Goal: Task Accomplishment & Management: Manage account settings

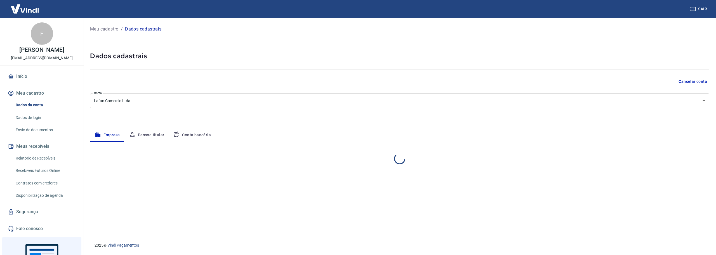
select select "SP"
select select "business"
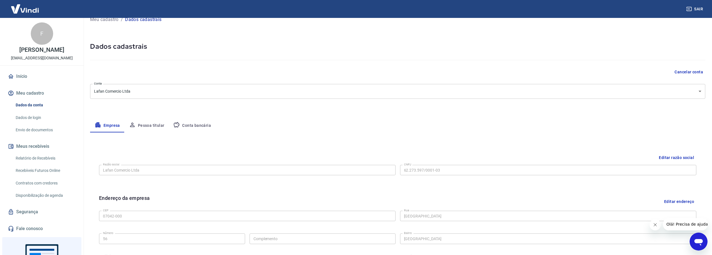
scroll to position [9, 0]
click at [191, 127] on button "Conta bancária" at bounding box center [192, 125] width 47 height 13
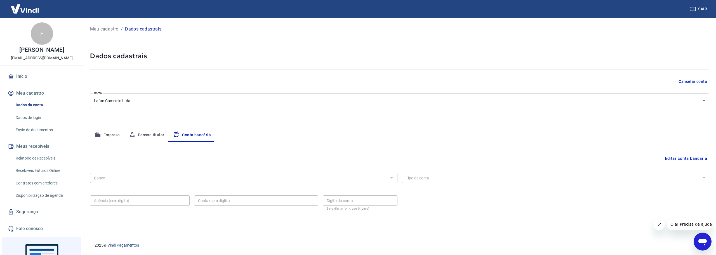
click at [689, 159] on button "Editar conta bancária" at bounding box center [685, 158] width 47 height 11
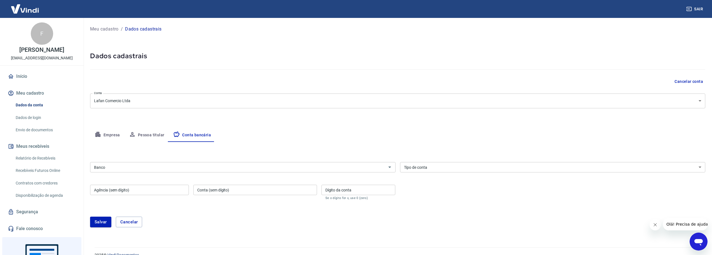
click at [170, 165] on input "Banco" at bounding box center [238, 167] width 293 height 7
click at [160, 173] on div "Banco Banco" at bounding box center [242, 167] width 305 height 14
click at [162, 168] on input "Banco" at bounding box center [238, 167] width 293 height 7
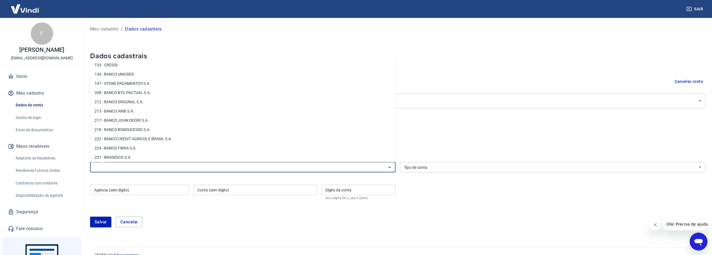
scroll to position [332, 0]
click at [133, 94] on li "208 - BANCO BTG PACTUAL S.A." at bounding box center [242, 94] width 305 height 9
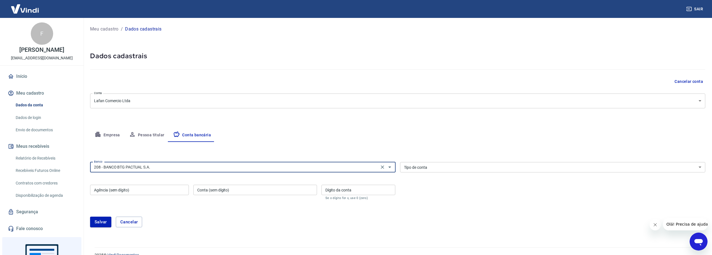
type input "208 - BANCO BTG PACTUAL S.A."
click at [425, 169] on select "Conta Corrente Conta Poupança" at bounding box center [552, 167] width 305 height 10
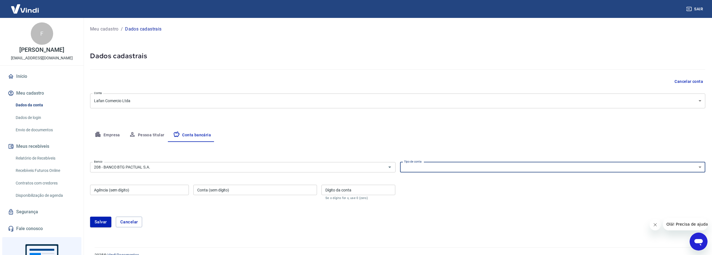
click at [423, 170] on select "Conta Corrente Conta Poupança" at bounding box center [552, 167] width 305 height 10
select select "1"
click at [400, 162] on select "Conta Corrente Conta Poupança" at bounding box center [552, 167] width 305 height 10
click at [161, 194] on input "Agência (sem dígito)" at bounding box center [139, 190] width 99 height 10
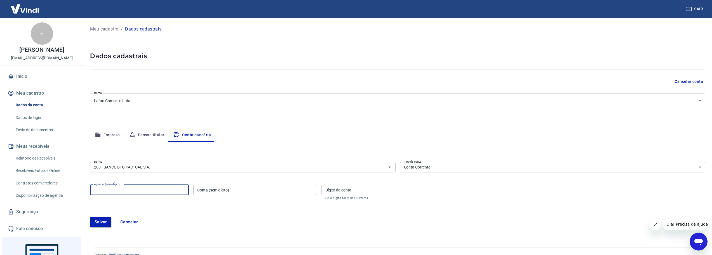
click at [159, 190] on input "Agência (sem dígito)" at bounding box center [139, 190] width 99 height 10
type input "0050"
type input "1313934"
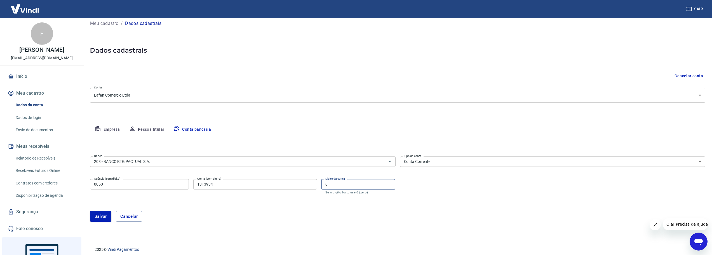
scroll to position [10, 0]
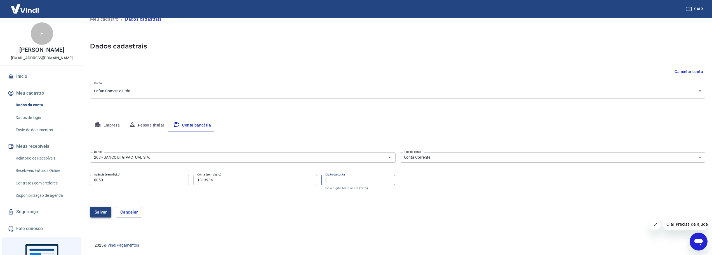
type input "0"
click at [95, 209] on button "Salvar" at bounding box center [100, 212] width 21 height 11
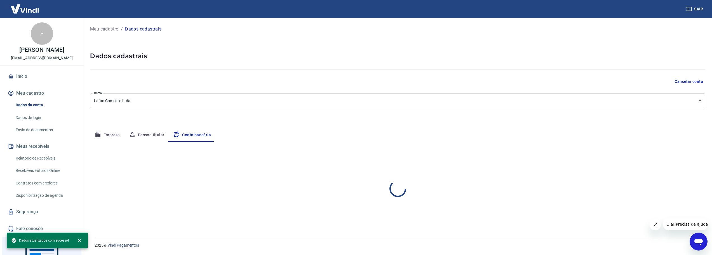
scroll to position [0, 0]
select select "1"
click at [78, 240] on icon "close" at bounding box center [80, 240] width 6 height 6
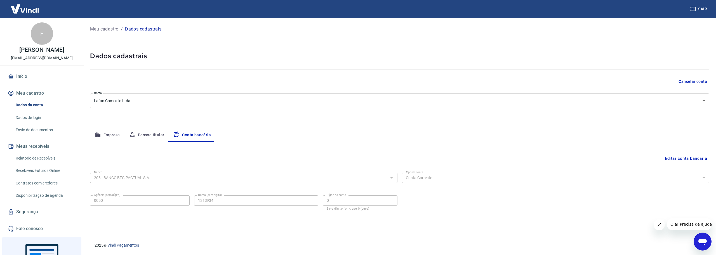
click at [659, 226] on icon "Fechar mensagem da empresa" at bounding box center [658, 224] width 4 height 4
click at [18, 78] on link "Início" at bounding box center [42, 76] width 70 height 12
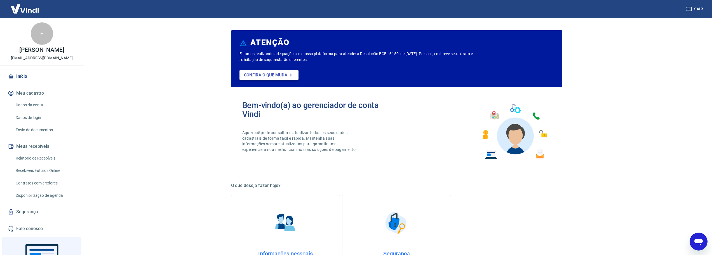
click at [279, 73] on p "Confira o que muda" at bounding box center [265, 74] width 43 height 5
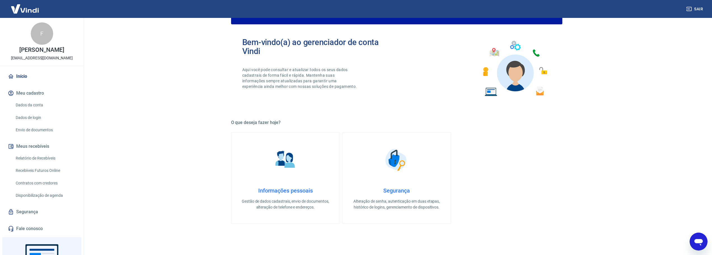
scroll to position [239, 0]
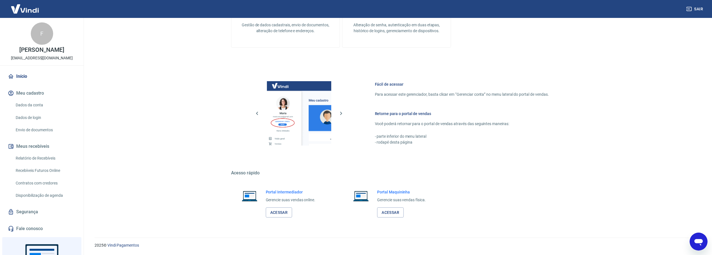
click at [27, 105] on link "Dados da conta" at bounding box center [44, 104] width 63 height 11
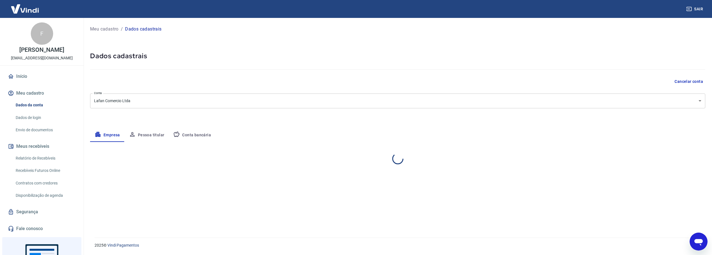
select select "SP"
select select "business"
click at [38, 36] on div "F" at bounding box center [42, 33] width 22 height 22
click at [142, 134] on button "Pessoa titular" at bounding box center [146, 134] width 44 height 13
click at [109, 136] on button "Empresa" at bounding box center [107, 134] width 34 height 13
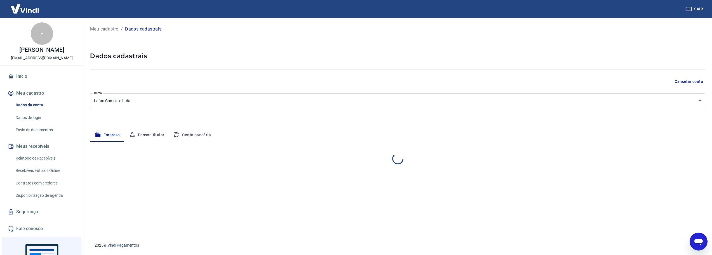
select select "SP"
select select "business"
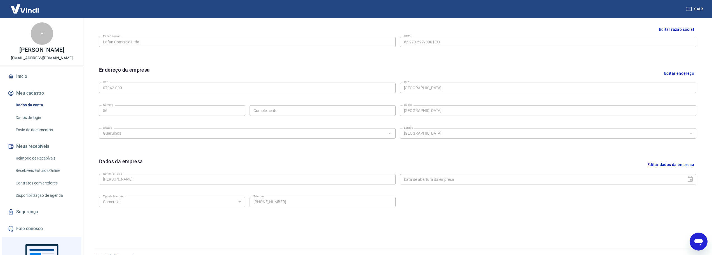
scroll to position [148, 0]
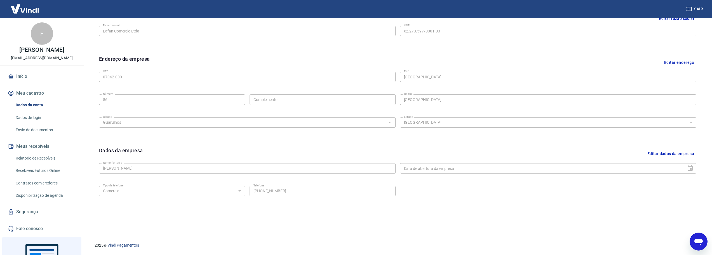
click at [47, 117] on link "Dados de login" at bounding box center [44, 117] width 63 height 11
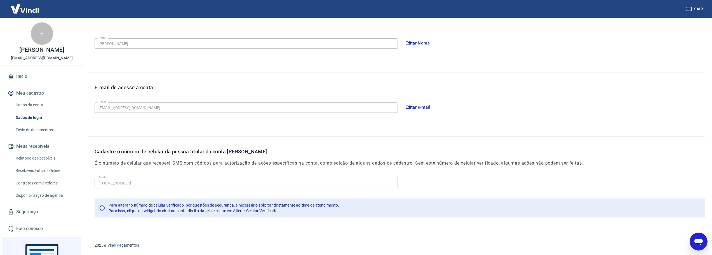
scroll to position [0, 0]
click at [29, 131] on link "Envio de documentos" at bounding box center [44, 129] width 63 height 11
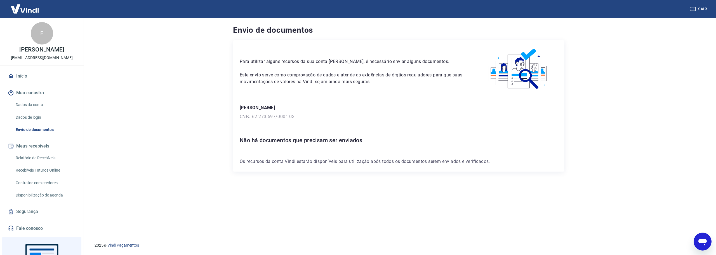
click at [22, 103] on link "Dados da conta" at bounding box center [44, 104] width 63 height 11
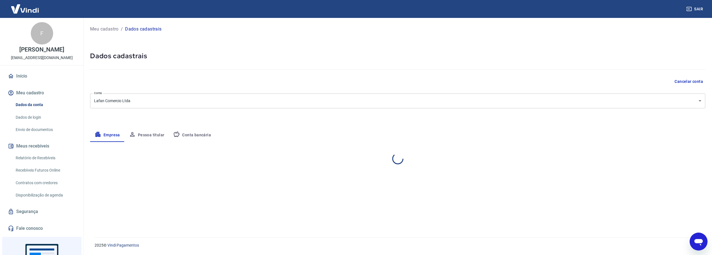
select select "SP"
select select "business"
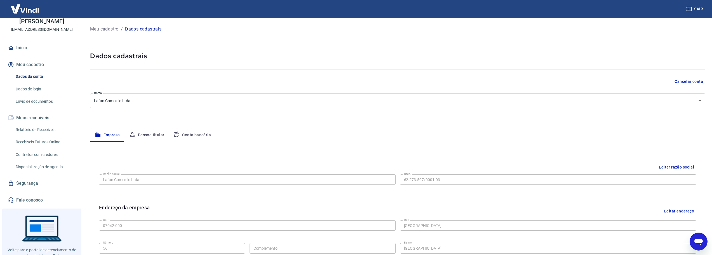
scroll to position [48, 0]
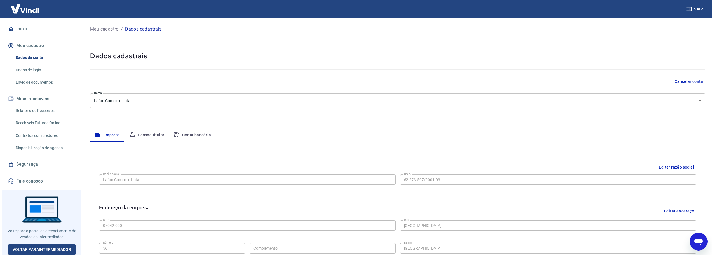
click at [29, 115] on link "Relatório de Recebíveis" at bounding box center [44, 110] width 63 height 11
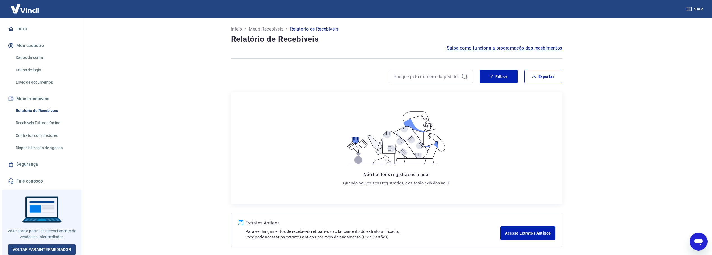
click at [30, 122] on link "Recebíveis Futuros Online" at bounding box center [44, 122] width 63 height 11
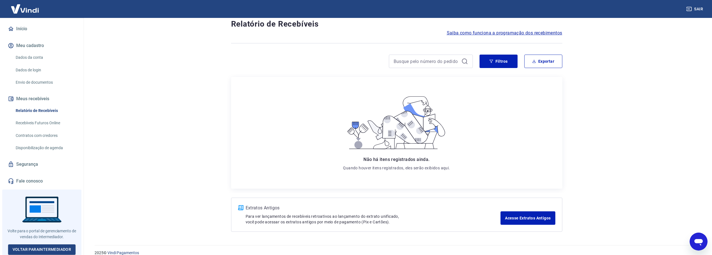
scroll to position [23, 0]
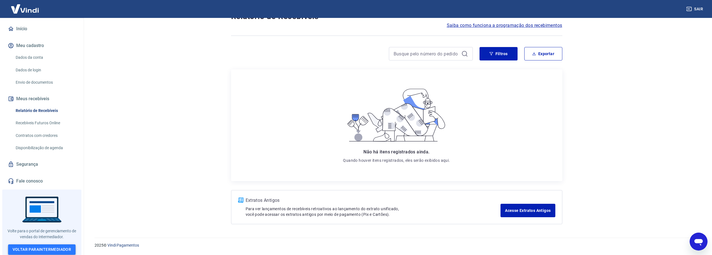
click at [53, 245] on link "Voltar para Intermediador" at bounding box center [42, 249] width 68 height 10
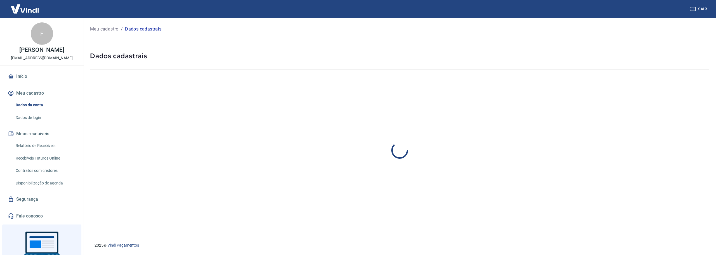
select select "SP"
select select "business"
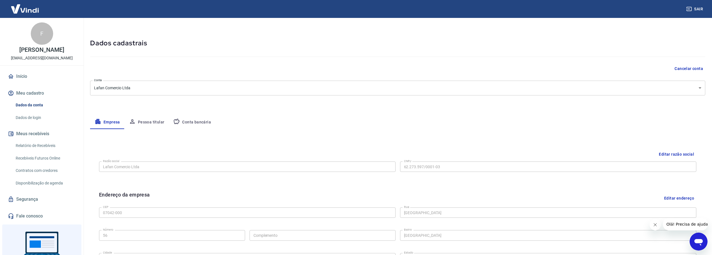
scroll to position [12, 0]
click at [192, 125] on button "Conta bancária" at bounding box center [192, 122] width 47 height 13
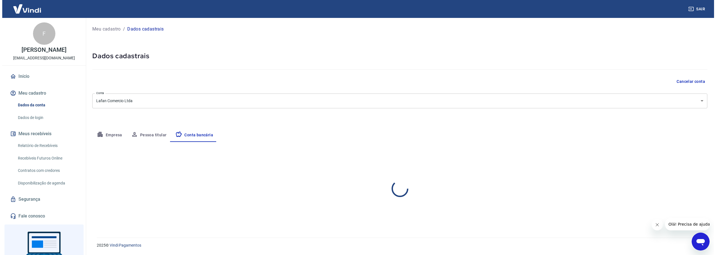
scroll to position [0, 0]
select select "1"
